Goal: Task Accomplishment & Management: Use online tool/utility

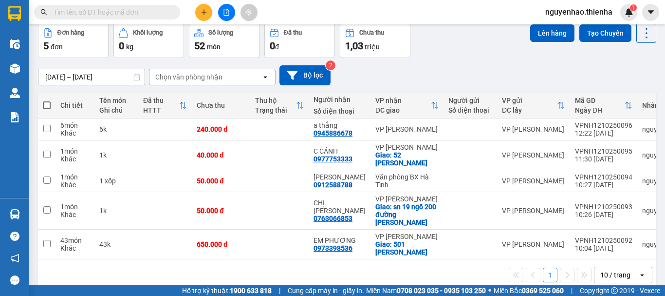
click at [48, 108] on span at bounding box center [47, 105] width 8 height 8
click at [47, 100] on input "checkbox" at bounding box center [47, 100] width 0 height 0
checkbox input "true"
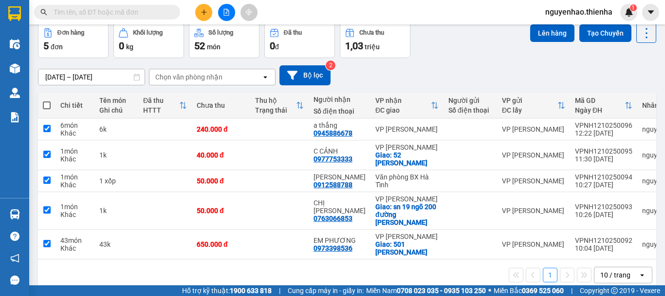
checkbox input "true"
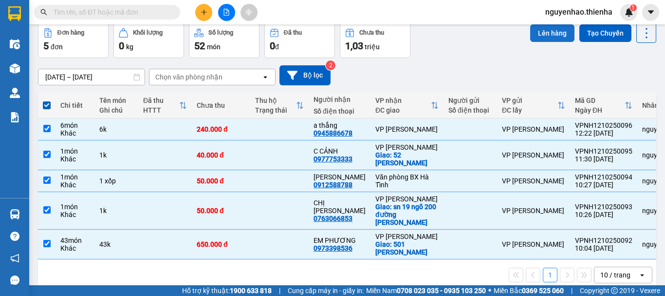
click at [544, 37] on button "Lên hàng" at bounding box center [552, 33] width 44 height 18
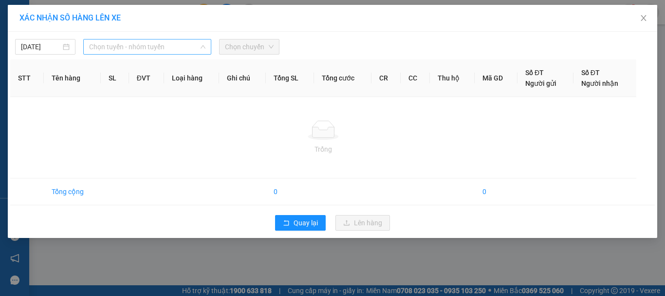
click at [151, 41] on span "Chọn tuyến - nhóm tuyến" at bounding box center [147, 46] width 116 height 15
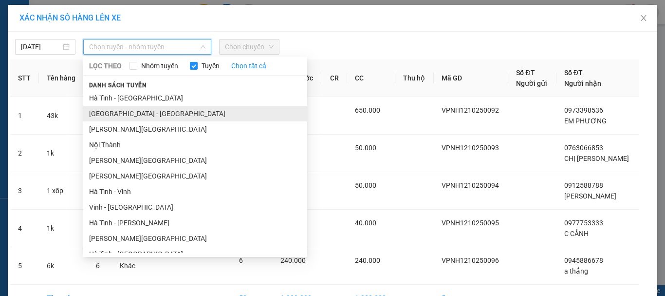
click at [111, 112] on li "[GEOGRAPHIC_DATA] - [GEOGRAPHIC_DATA]" at bounding box center [195, 114] width 224 height 16
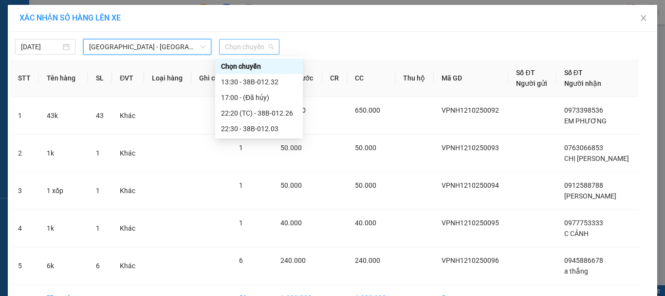
click at [244, 45] on span "Chọn chuyến" at bounding box center [249, 46] width 49 height 15
click at [244, 82] on div "13:30 - 38B-012.32" at bounding box center [259, 81] width 76 height 11
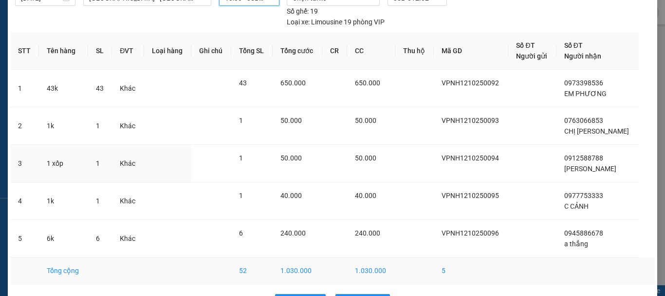
scroll to position [81, 0]
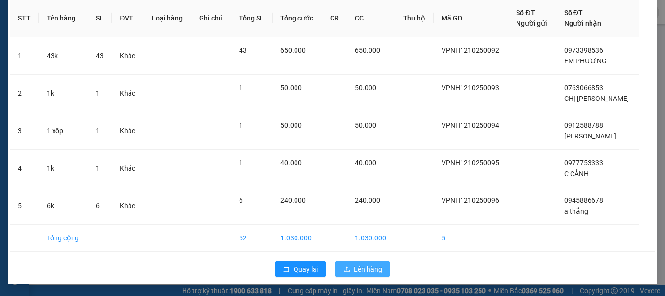
click at [358, 269] on span "Lên hàng" at bounding box center [368, 268] width 28 height 11
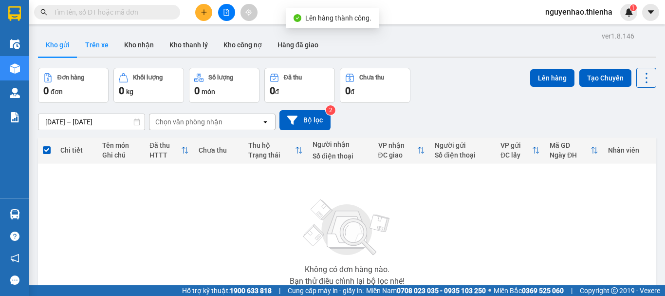
click at [94, 48] on button "Trên xe" at bounding box center [96, 44] width 39 height 23
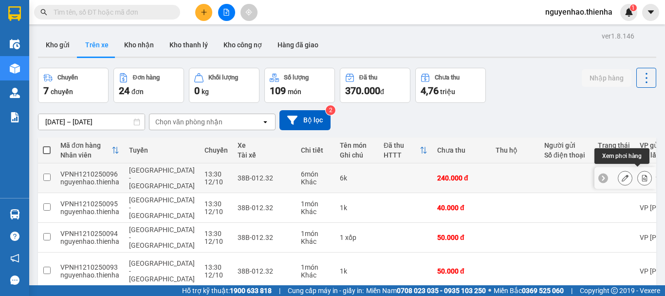
click at [642, 174] on icon at bounding box center [644, 177] width 5 height 7
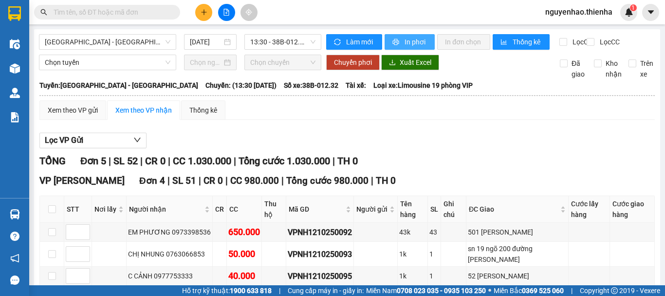
click at [407, 43] on span "In phơi" at bounding box center [416, 42] width 22 height 11
